Goal: Transaction & Acquisition: Purchase product/service

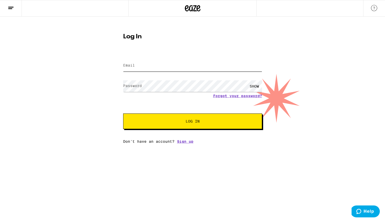
type input "[EMAIL_ADDRESS][DOMAIN_NAME]"
click at [167, 120] on span "Log In" at bounding box center [192, 121] width 97 height 4
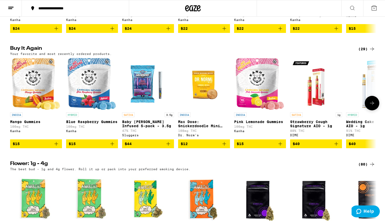
scroll to position [392, 0]
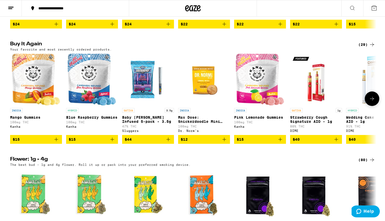
click at [57, 142] on icon "Add to bag" at bounding box center [56, 139] width 6 height 6
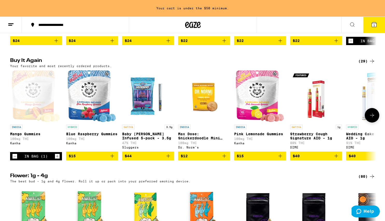
scroll to position [409, 0]
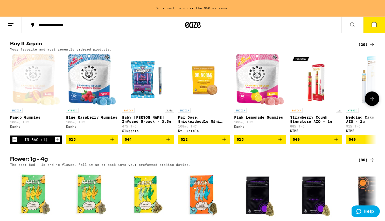
click at [113, 142] on icon "Add to bag" at bounding box center [112, 139] width 6 height 6
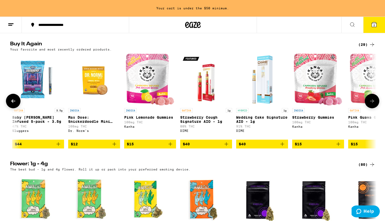
scroll to position [0, 127]
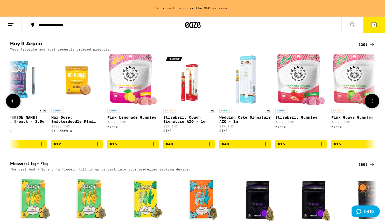
click at [265, 147] on icon "Add to bag" at bounding box center [265, 144] width 6 height 6
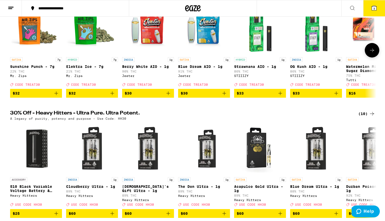
scroll to position [0, 0]
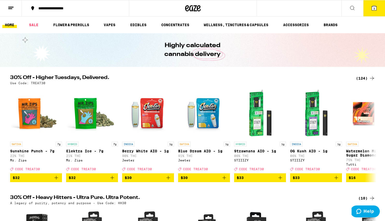
click at [374, 11] on button "3" at bounding box center [374, 8] width 22 height 16
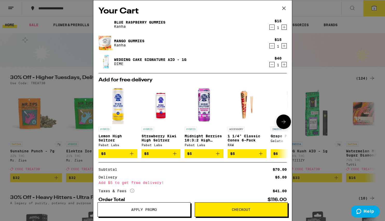
click at [281, 118] on button at bounding box center [283, 121] width 15 height 15
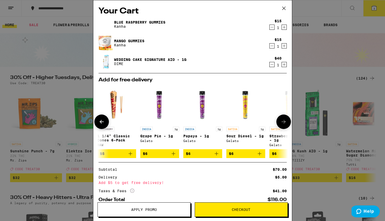
scroll to position [0, 132]
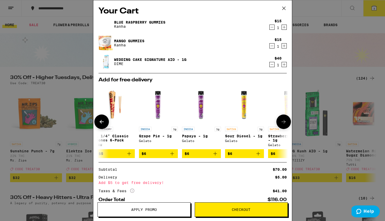
click at [215, 153] on icon "Add to bag" at bounding box center [215, 154] width 6 height 6
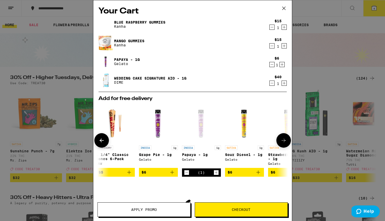
scroll to position [51, 0]
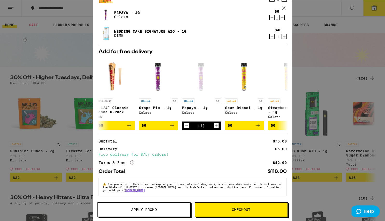
click at [237, 212] on button "Checkout" at bounding box center [241, 209] width 93 height 15
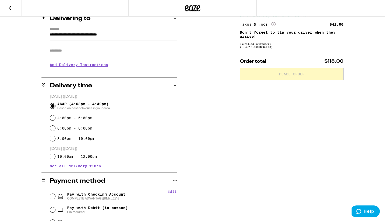
scroll to position [151, 0]
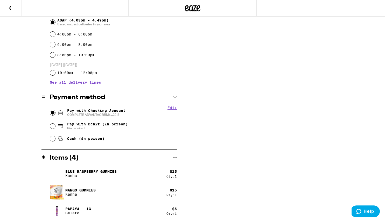
click at [52, 112] on input "Pay with Checking Account COMPLETE ADVANTAGE(RM) ...2218" at bounding box center [52, 112] width 5 height 5
radio input "true"
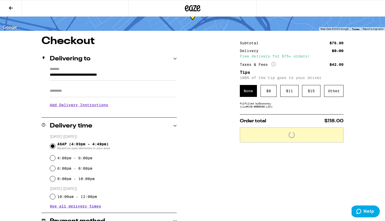
scroll to position [0, 0]
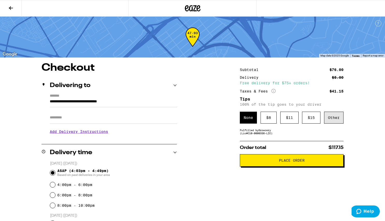
click at [329, 118] on div "Other" at bounding box center [333, 118] width 19 height 12
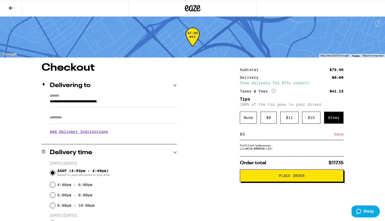
type input "5"
click at [336, 134] on div "Save" at bounding box center [338, 133] width 9 height 11
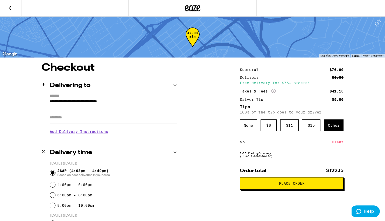
click at [288, 185] on span "Place Order" at bounding box center [292, 184] width 26 height 4
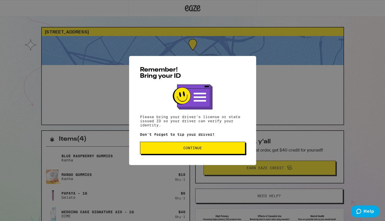
click at [164, 149] on span "Continue" at bounding box center [192, 148] width 96 height 4
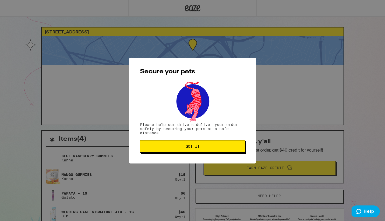
click at [164, 149] on button "Got it" at bounding box center [192, 146] width 105 height 12
